Goal: Consume media (video, audio): Consume media (video, audio)

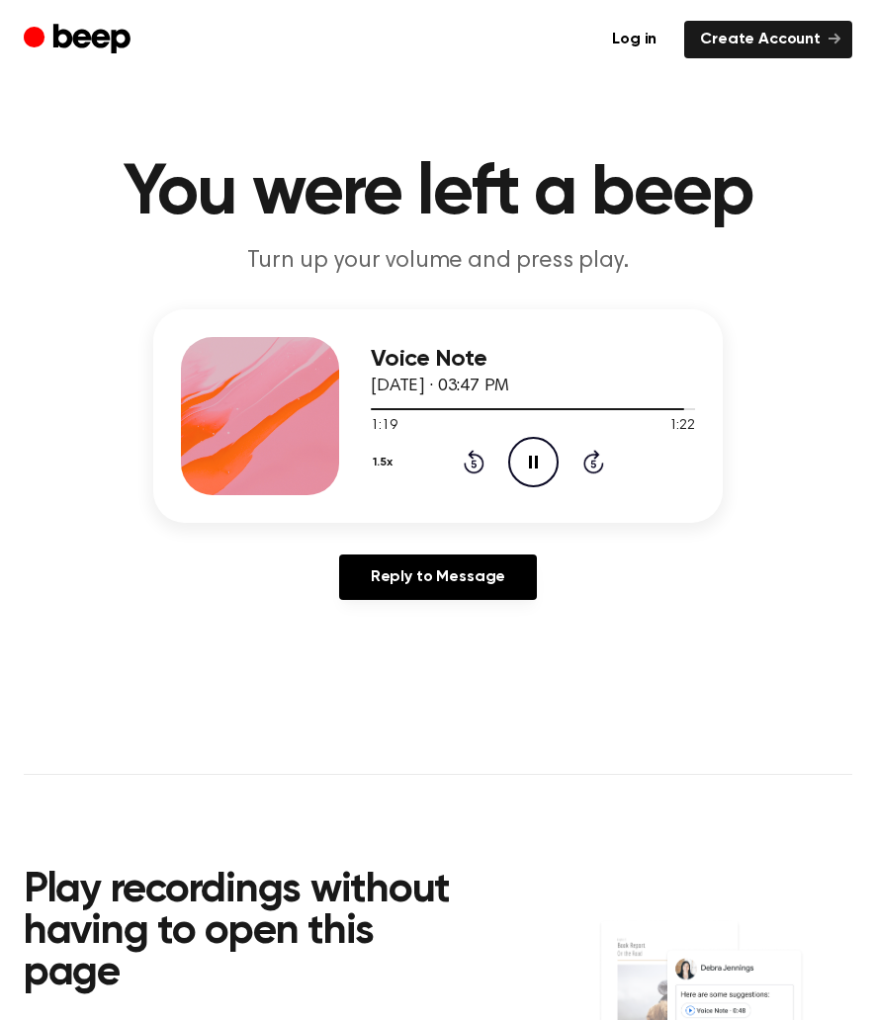
click at [456, 455] on div "1.5x Rewind 5 seconds Pause Audio Skip 5 seconds" at bounding box center [533, 462] width 324 height 50
click at [471, 455] on icon at bounding box center [474, 462] width 21 height 24
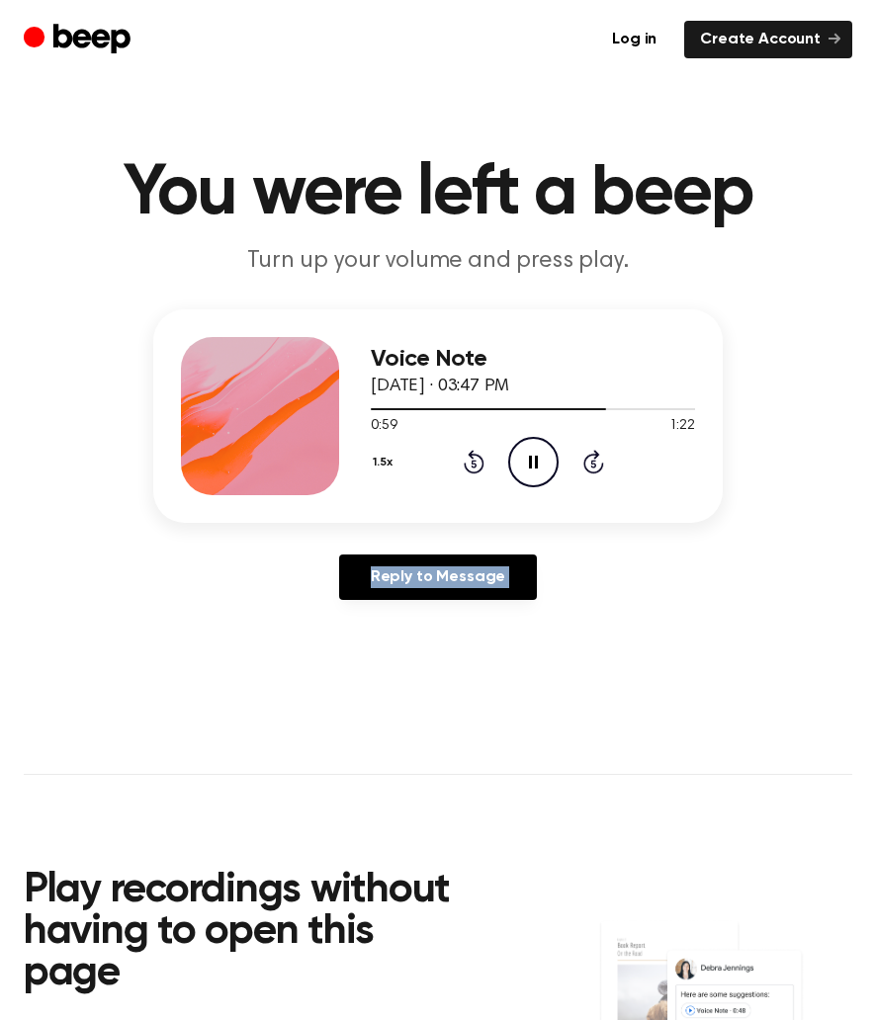
click at [471, 455] on icon at bounding box center [474, 462] width 21 height 24
click at [482, 460] on icon at bounding box center [474, 462] width 21 height 24
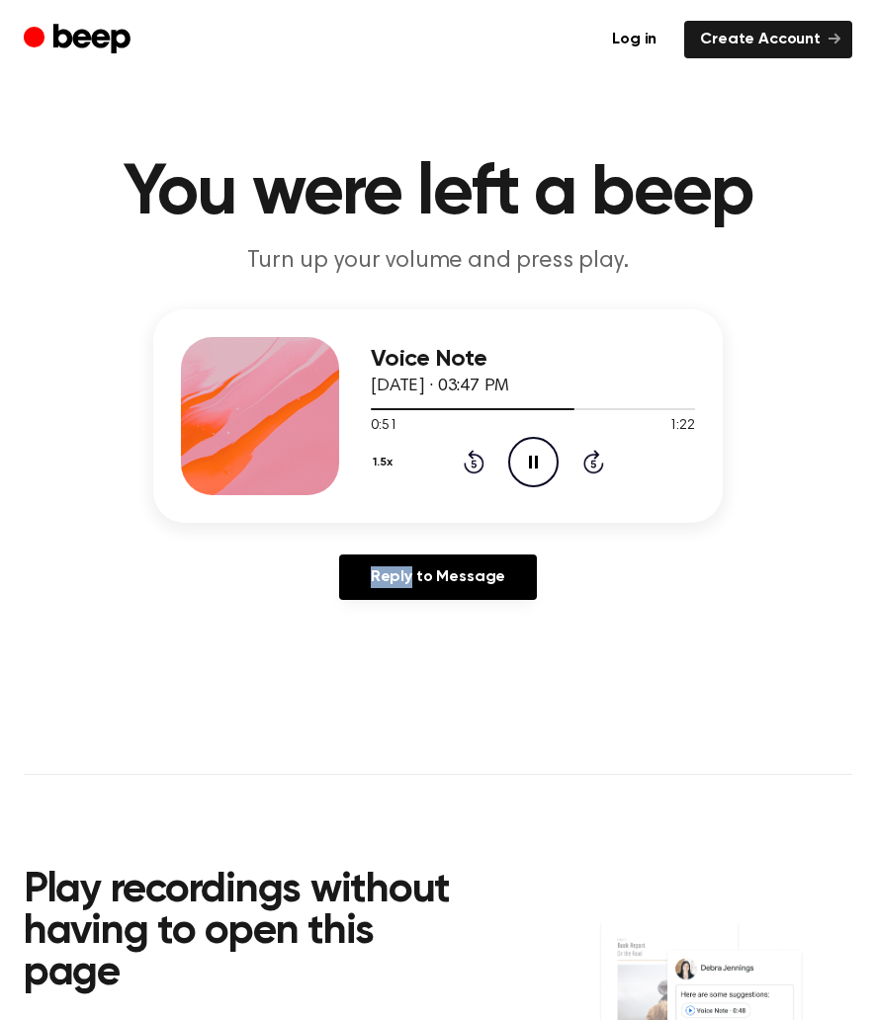
click at [482, 460] on icon at bounding box center [474, 462] width 21 height 24
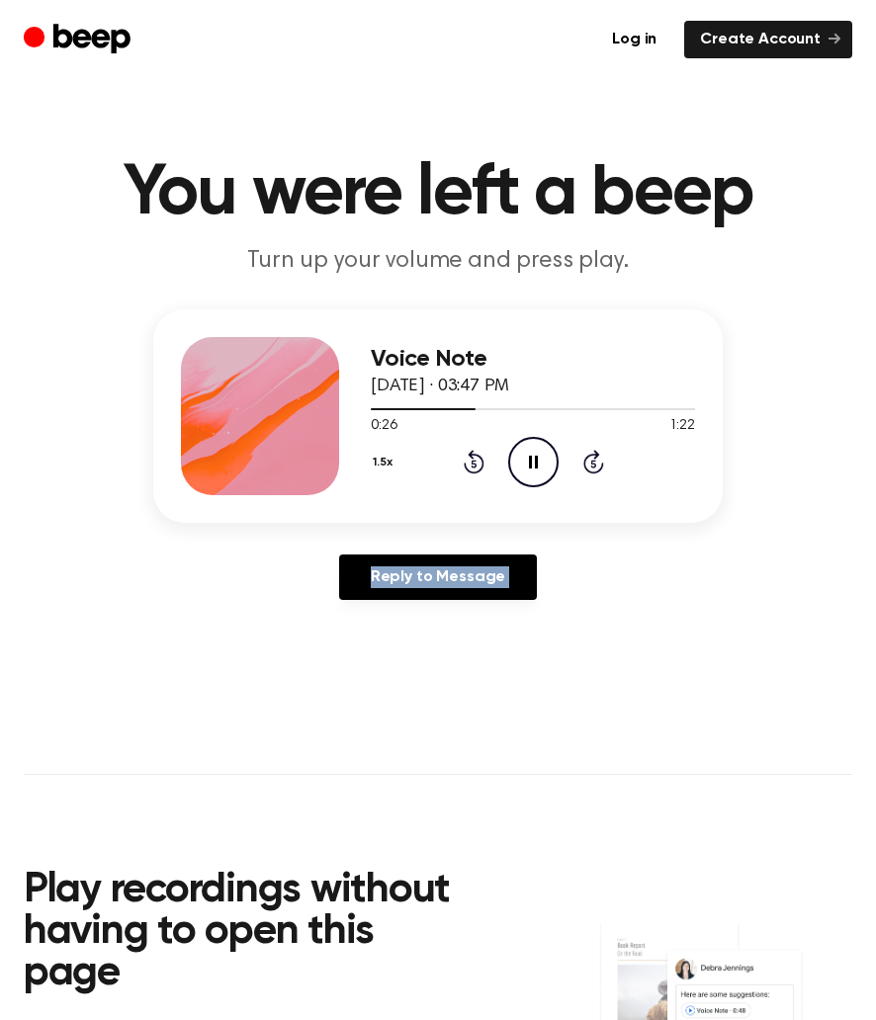
click at [482, 460] on icon at bounding box center [474, 462] width 21 height 24
